Goal: Task Accomplishment & Management: Use online tool/utility

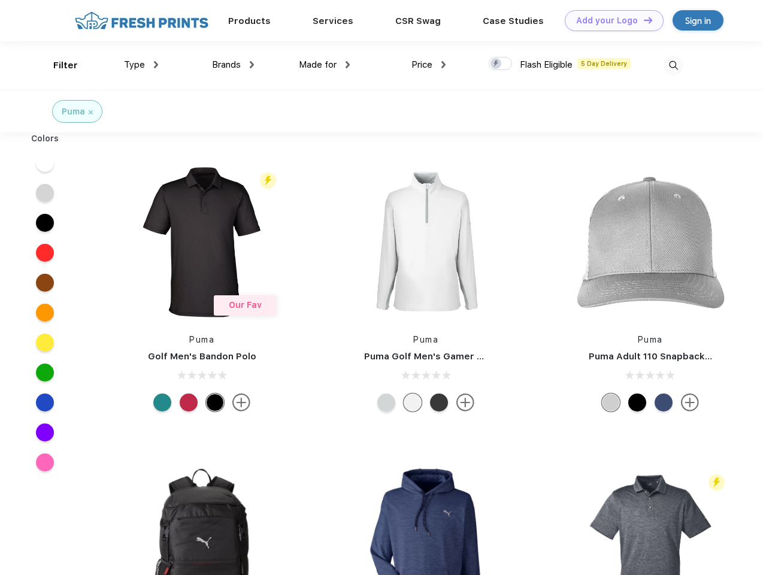
scroll to position [1, 0]
click at [609, 20] on link "Add your Logo Design Tool" at bounding box center [614, 20] width 99 height 21
click at [0, 0] on div "Design Tool" at bounding box center [0, 0] width 0 height 0
click at [642, 20] on link "Add your Logo Design Tool" at bounding box center [614, 20] width 99 height 21
click at [57, 65] on div "Filter" at bounding box center [65, 66] width 25 height 14
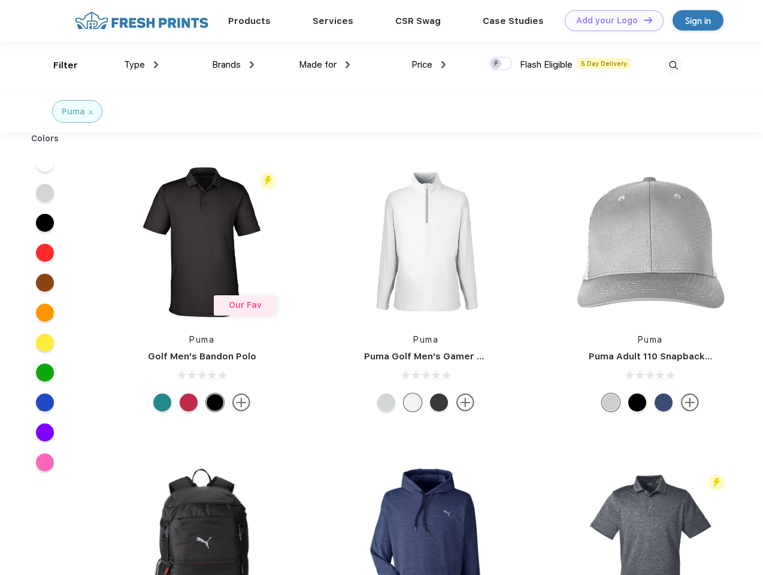
click at [141, 65] on span "Type" at bounding box center [134, 64] width 21 height 11
click at [233, 65] on span "Brands" at bounding box center [226, 64] width 29 height 11
click at [324, 65] on span "Made for" at bounding box center [318, 64] width 38 height 11
click at [429, 65] on span "Price" at bounding box center [421, 64] width 21 height 11
click at [500, 64] on div at bounding box center [500, 63] width 23 height 13
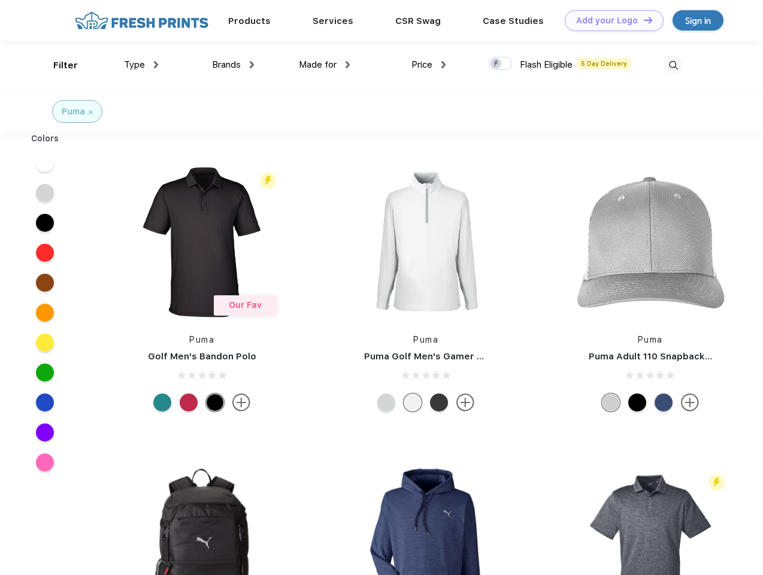
click at [496, 64] on input "checkbox" at bounding box center [493, 60] width 8 height 8
click at [673, 65] on img at bounding box center [673, 66] width 20 height 20
